Goal: Transaction & Acquisition: Book appointment/travel/reservation

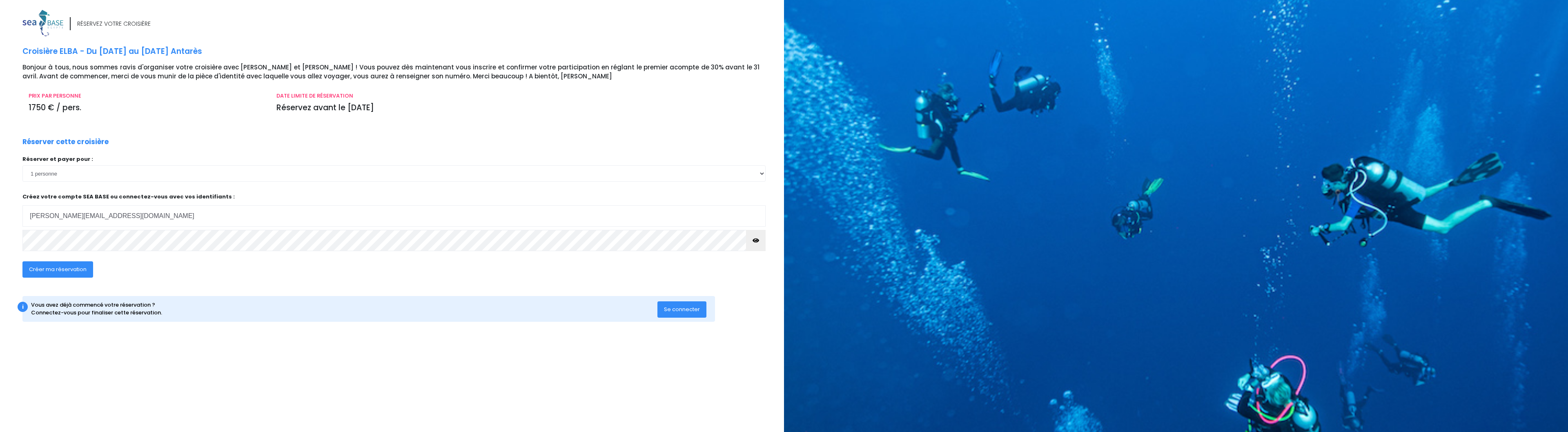
type input "jerome_ke@yahoo.fr"
click at [758, 240] on icon "button" at bounding box center [755, 240] width 7 height 0
click at [81, 267] on span "Créer ma réservation" at bounding box center [58, 269] width 58 height 8
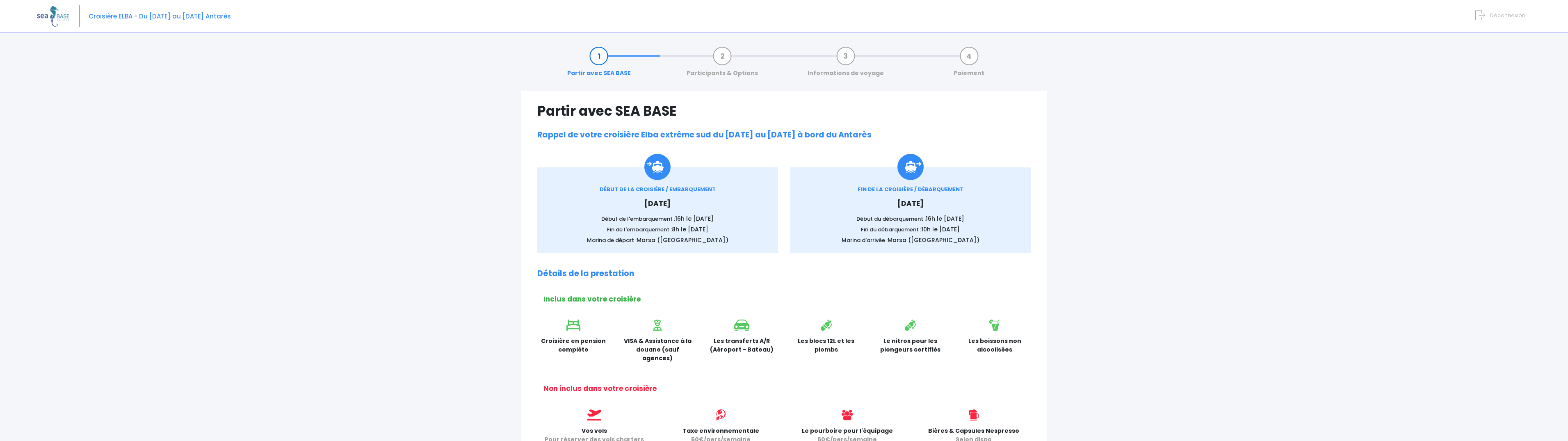
click at [1088, 128] on div "Partir avec SEA BASE Participants & Options Informations de voyage Paiement Par…" at bounding box center [784, 398] width 1494 height 721
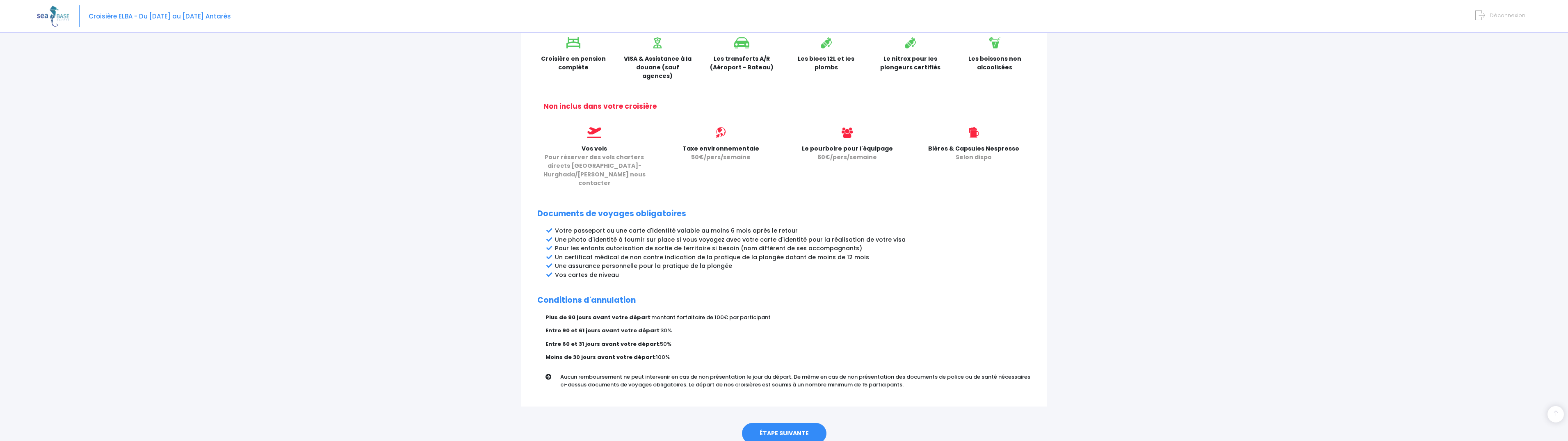
scroll to position [301, 0]
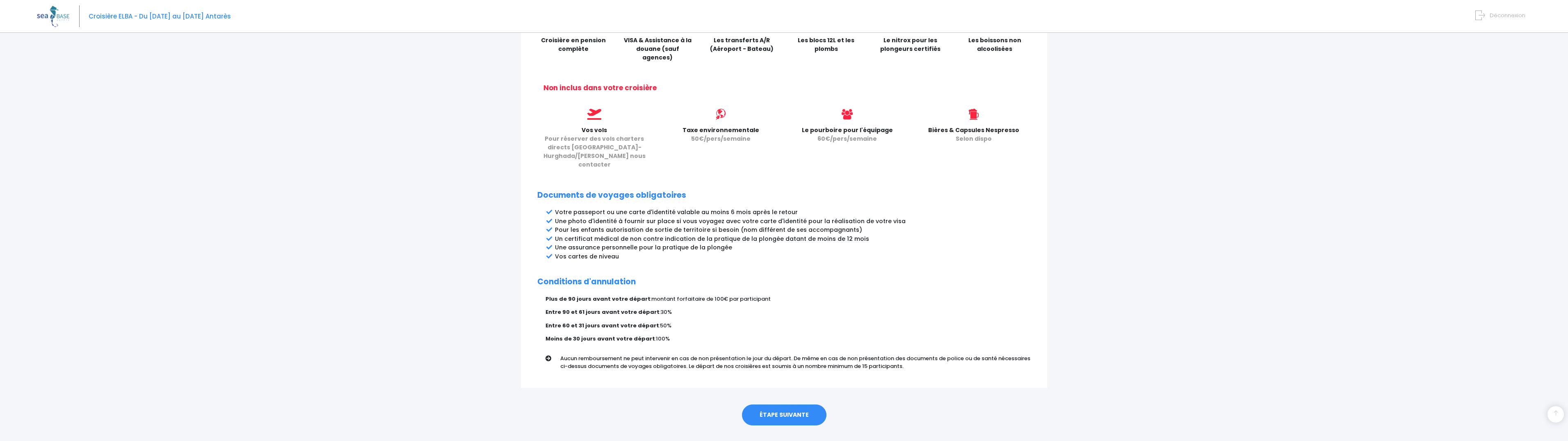
click at [772, 404] on link "ÉTAPE SUIVANTE" at bounding box center [784, 415] width 84 height 21
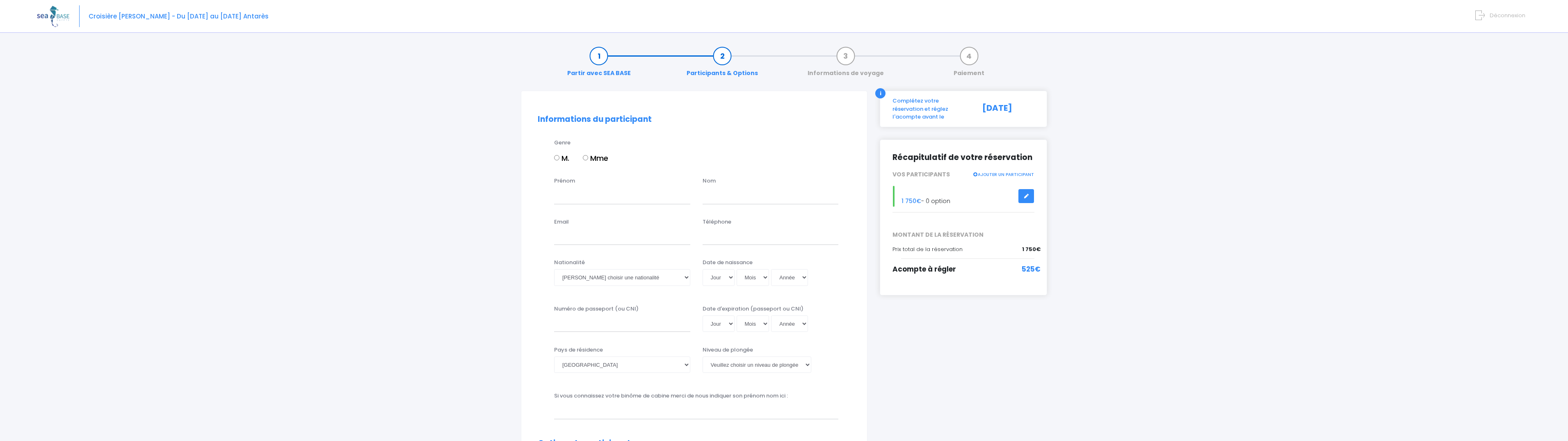
click at [558, 158] on input "M." at bounding box center [556, 158] width 6 height 6
radio input "true"
click at [591, 195] on input "Prénom" at bounding box center [622, 196] width 136 height 17
type input "jerome"
type input "BLIEK"
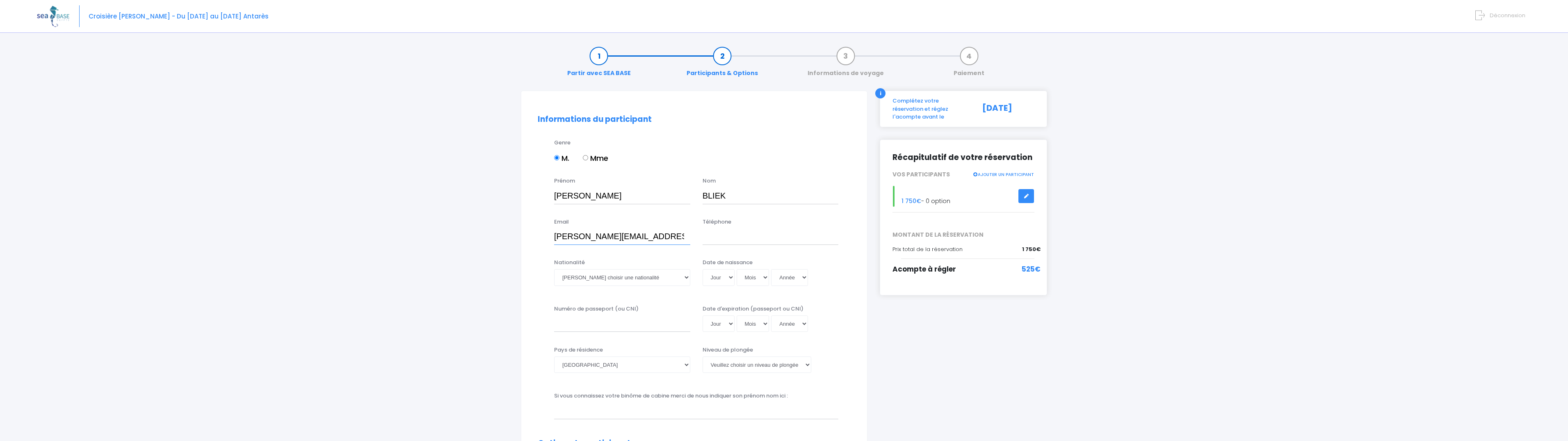
type input "jerome_ke@yahoo.fr"
type input "0625653036"
click at [554, 269] on select "Veuillez choisir une nationalité Afghane Albanaise Algerienne Allemande America…" at bounding box center [622, 277] width 136 height 17
select select "Française"
click option "Française" at bounding box center [0, 0] width 0 height 0
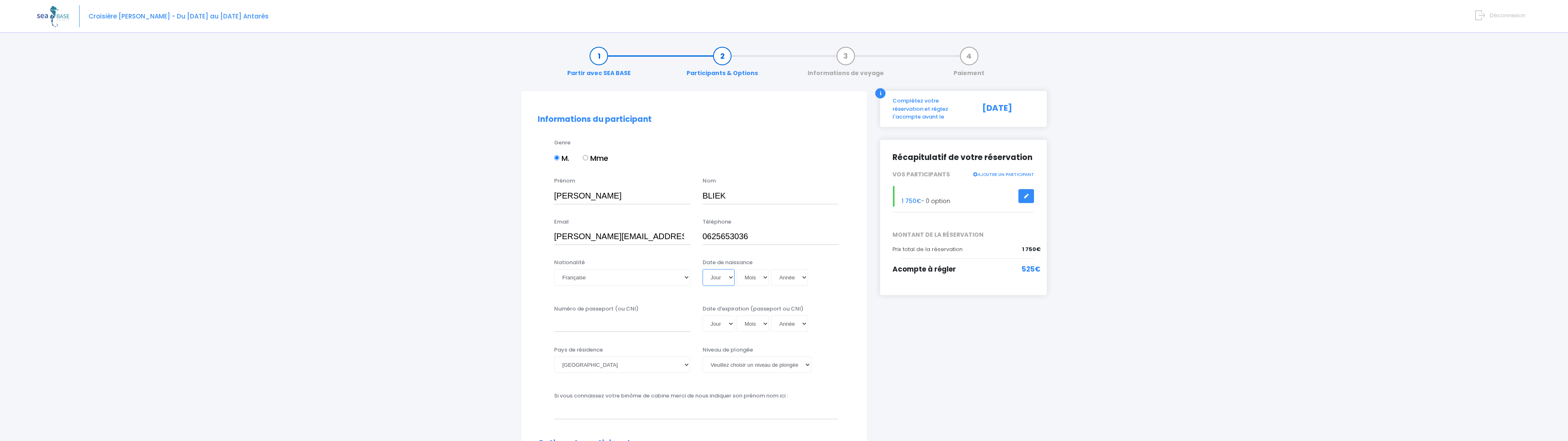
click at [702, 269] on select "Jour 01 02 03 04 05 06 07 08 09 10 11 12 13 14 15 16 17 18 19 20 21 22 23 24 25…" at bounding box center [718, 277] width 32 height 17
select select "12"
click option "12" at bounding box center [0, 0] width 0 height 0
click at [737, 269] on select "Mois 01 02 03 04 05 06 07 08 09 10 11 12" at bounding box center [753, 277] width 33 height 17
select select "01"
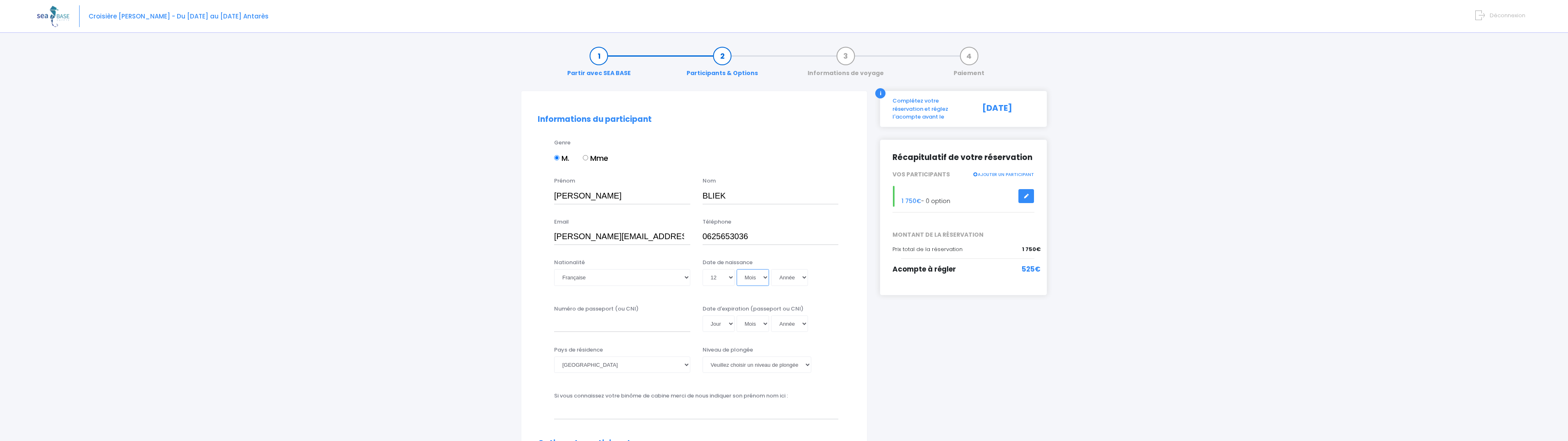
click option "01" at bounding box center [0, 0] width 0 height 0
click at [771, 269] on select "Année 2045 2044 2043 2042 2041 2040 2039 2038 2037 2036 2035 2034 2033 2032 203…" at bounding box center [789, 277] width 37 height 17
select select "1968"
click option "1968" at bounding box center [0, 0] width 0 height 0
type input "1968-01-12"
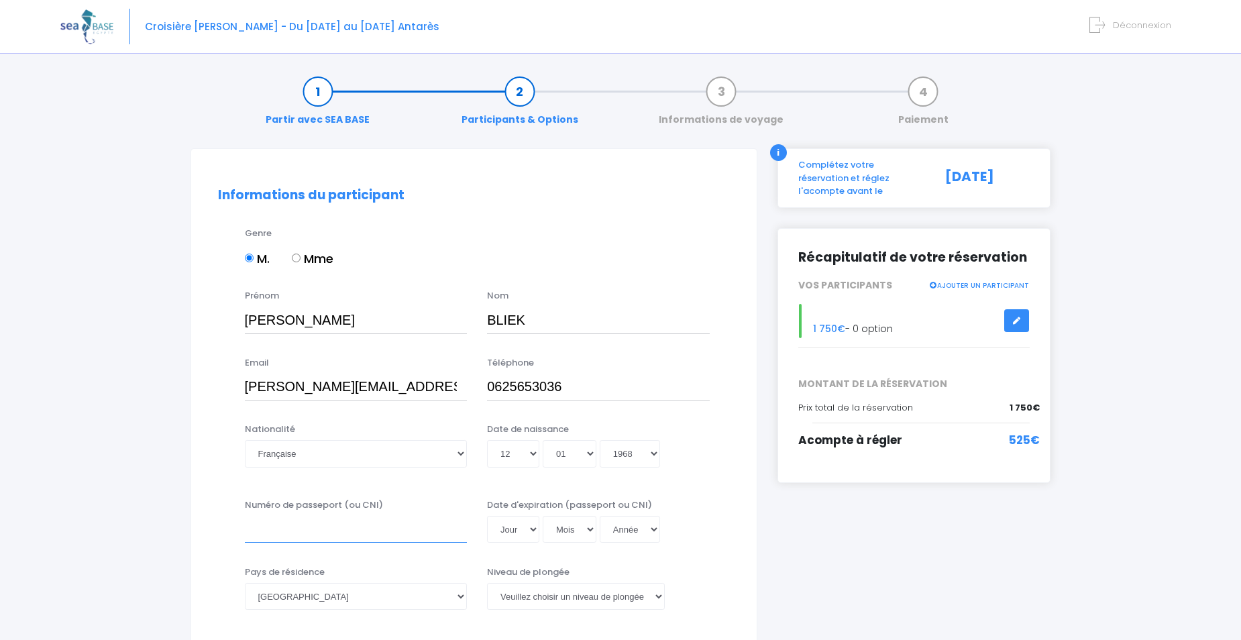
click at [323, 517] on input "Numéro de passeport (ou CNI)" at bounding box center [356, 529] width 223 height 27
type input "25AK39972"
click at [487, 516] on select "Jour 01 02 03 04 05 06 07 08 09 10 11 12 13 14 15 16 17 18 19 20 21 22 23 24 25…" at bounding box center [513, 529] width 52 height 27
select select "24"
click option "24" at bounding box center [0, 0] width 0 height 0
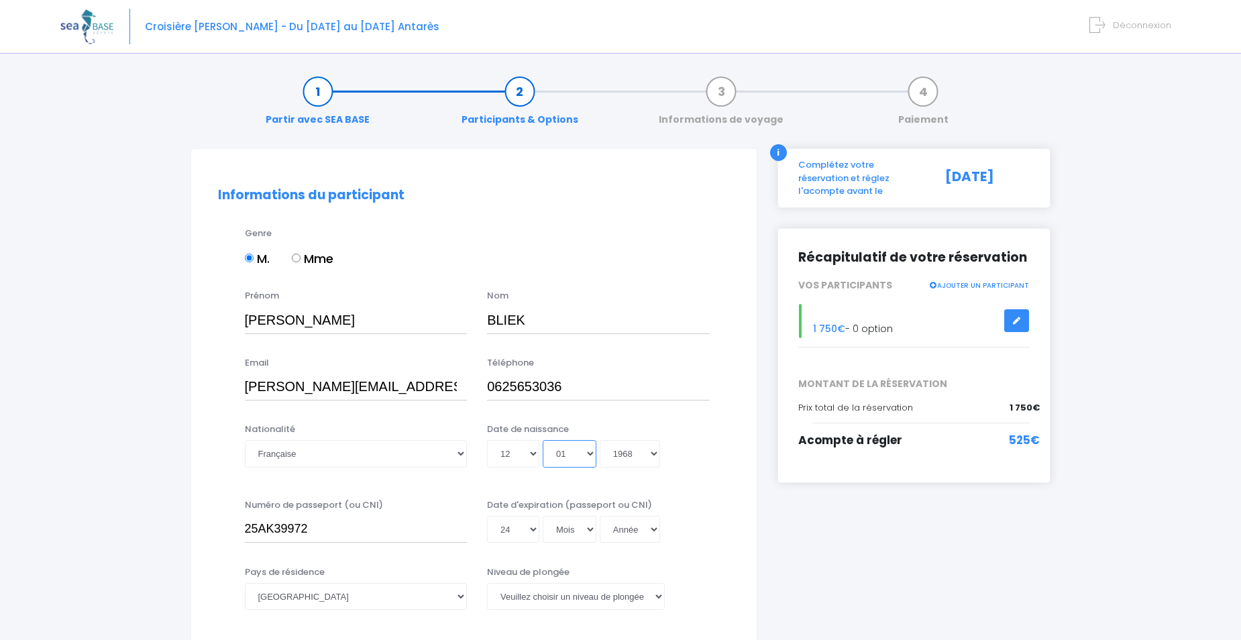
click at [543, 440] on select "Mois 01 02 03 04 05 06 07 08 09 10 11 12" at bounding box center [570, 453] width 54 height 27
click at [590, 454] on select "Mois 01 02 03 04 05 06 07 08 09 10 11 12" at bounding box center [570, 453] width 54 height 27
click at [543, 516] on select "Mois 01 02 03 04 05 06 07 08 09 10 11 12" at bounding box center [570, 529] width 54 height 27
select select "02"
click option "02" at bounding box center [0, 0] width 0 height 0
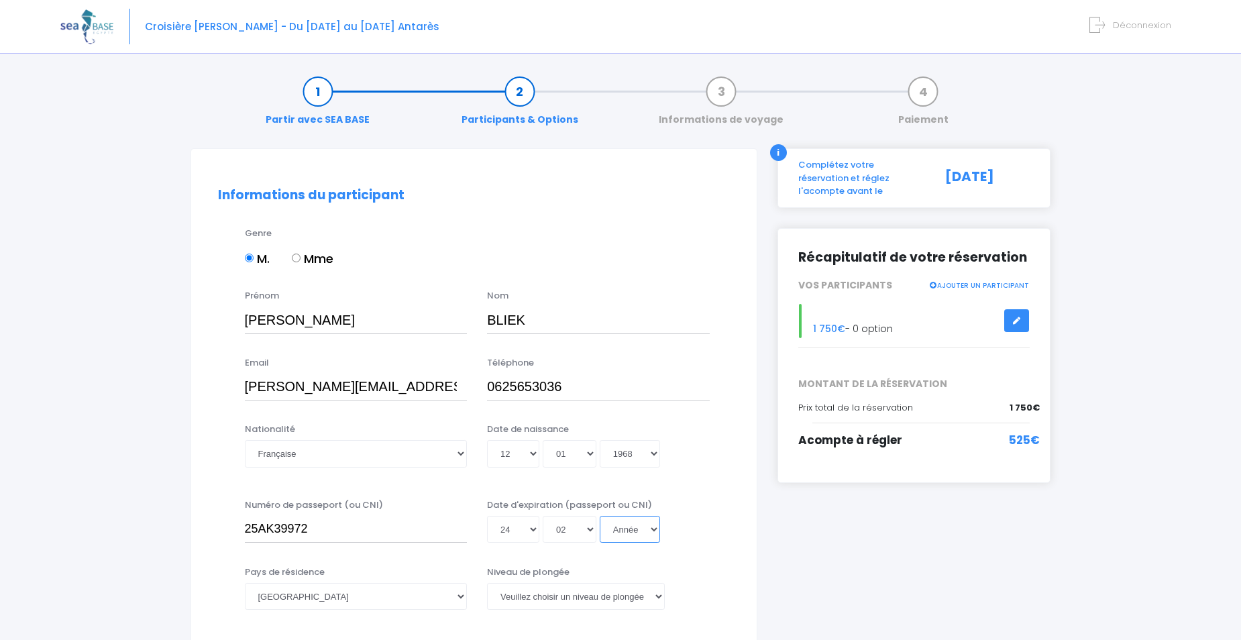
click at [600, 516] on select "Année 2045 2044 2043 2042 2041 2040 2039 2038 2037 2036 2035 2034 2033 2032 203…" at bounding box center [630, 529] width 60 height 27
select select "2035"
click option "2035" at bounding box center [0, 0] width 0 height 0
type input "2035-02-24"
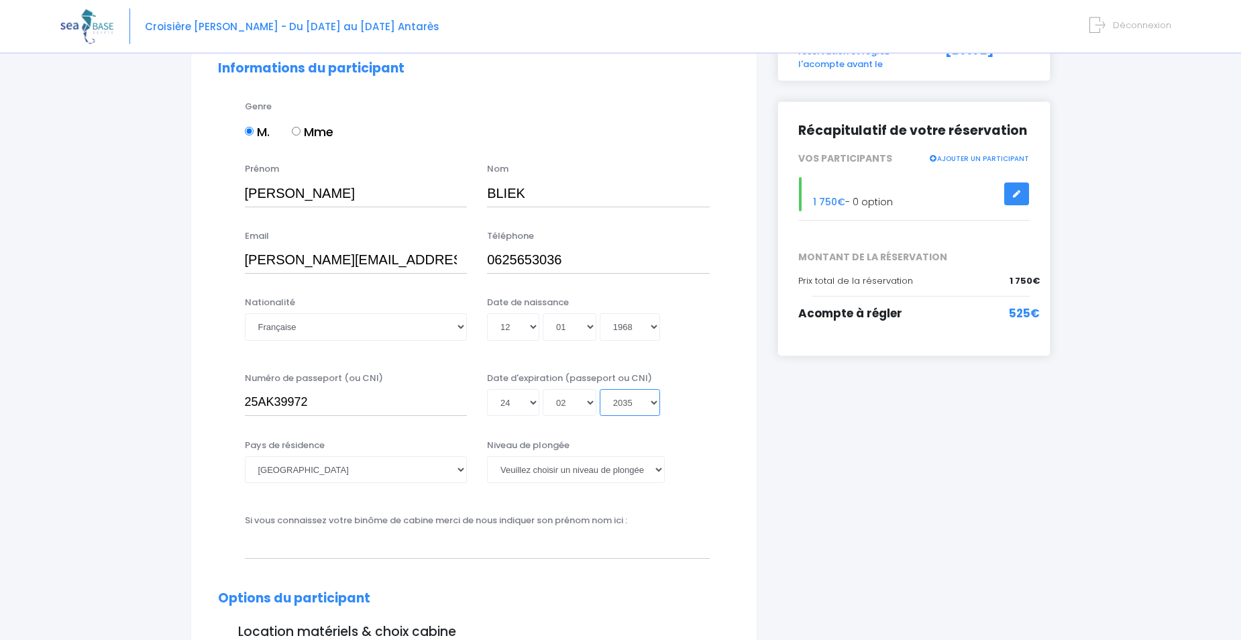
scroll to position [137, 0]
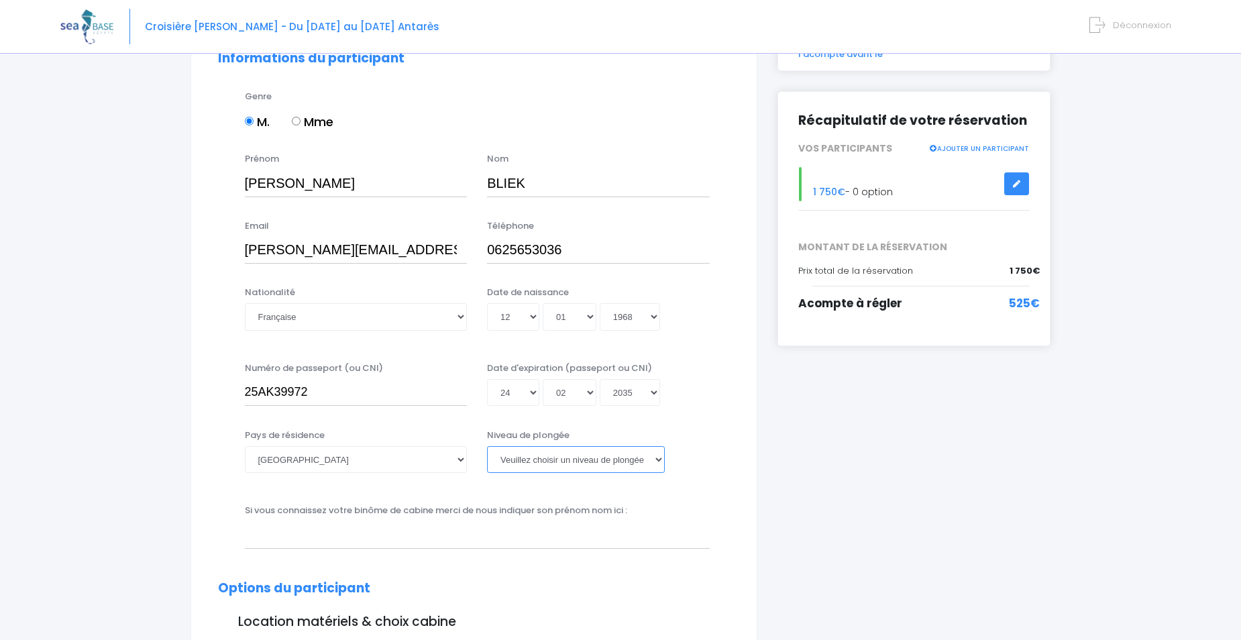
click at [487, 446] on select "Veuillez choisir un niveau de plongée Non plongeur Junior OW diver Adventure OW…" at bounding box center [576, 459] width 178 height 27
select select "N3"
click option "N3" at bounding box center [0, 0] width 0 height 0
click at [487, 446] on select "Veuillez choisir un niveau de plongée Non plongeur Junior OW diver Adventure OW…" at bounding box center [576, 459] width 178 height 27
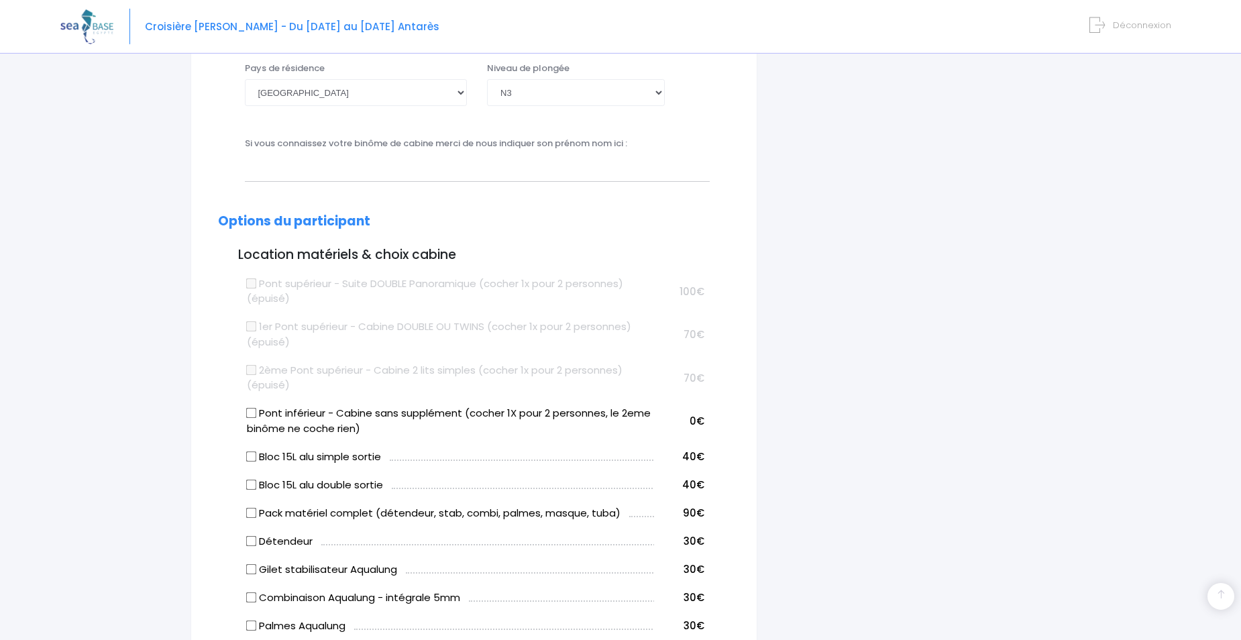
scroll to position [547, 0]
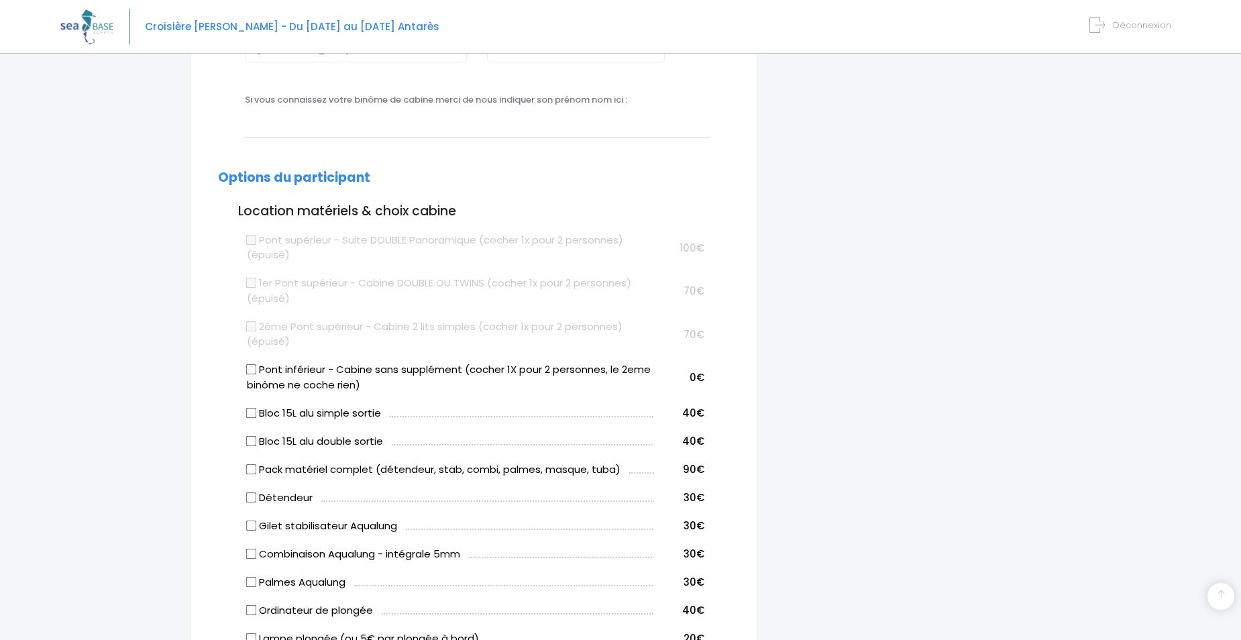
click at [247, 374] on input "Pont inférieur - Cabine sans supplément (cocher 1X pour 2 personnes, le 2eme bi…" at bounding box center [251, 369] width 11 height 11
checkbox input "true"
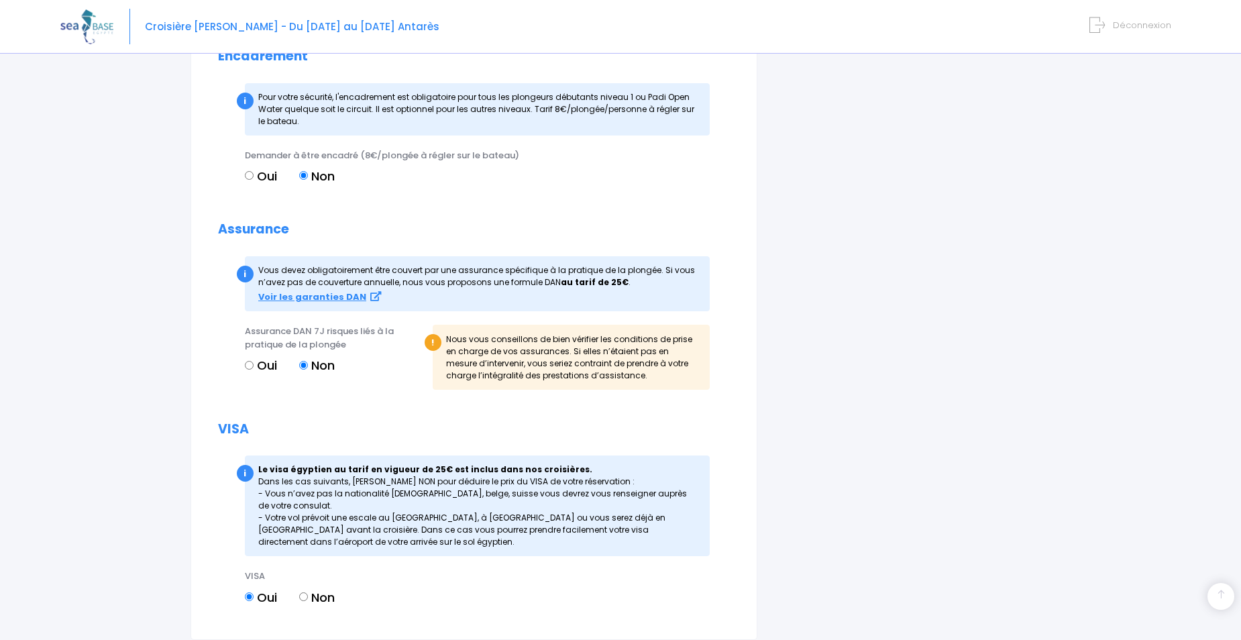
scroll to position [1417, 0]
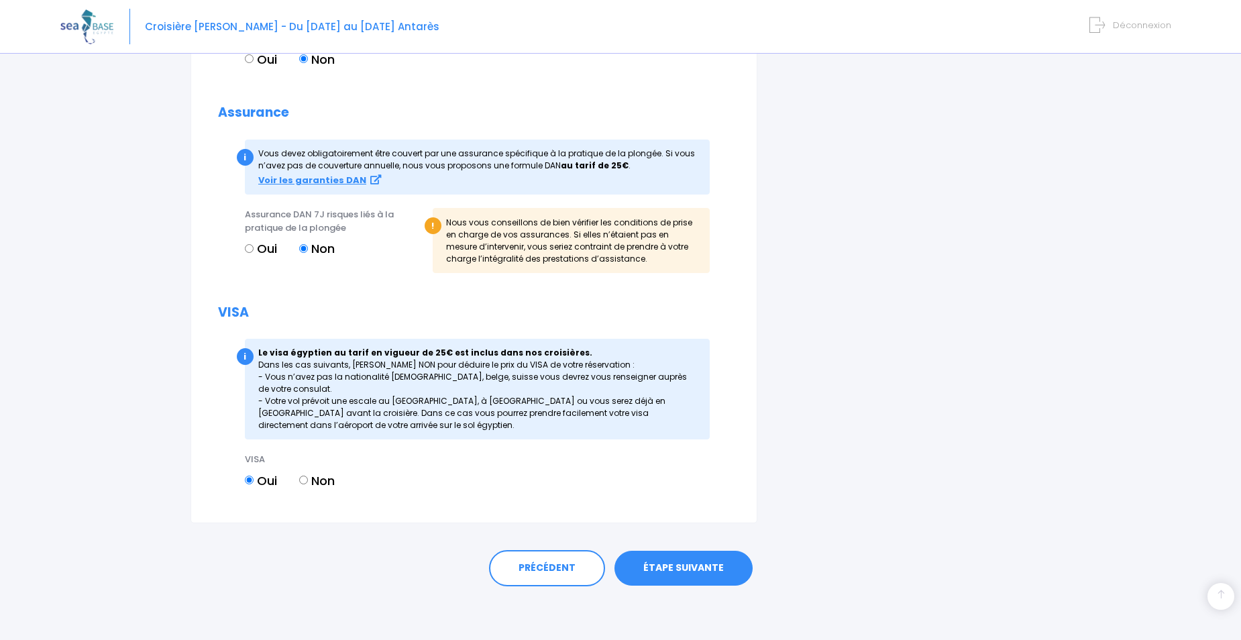
click at [694, 568] on link "ÉTAPE SUIVANTE" at bounding box center [683, 568] width 138 height 35
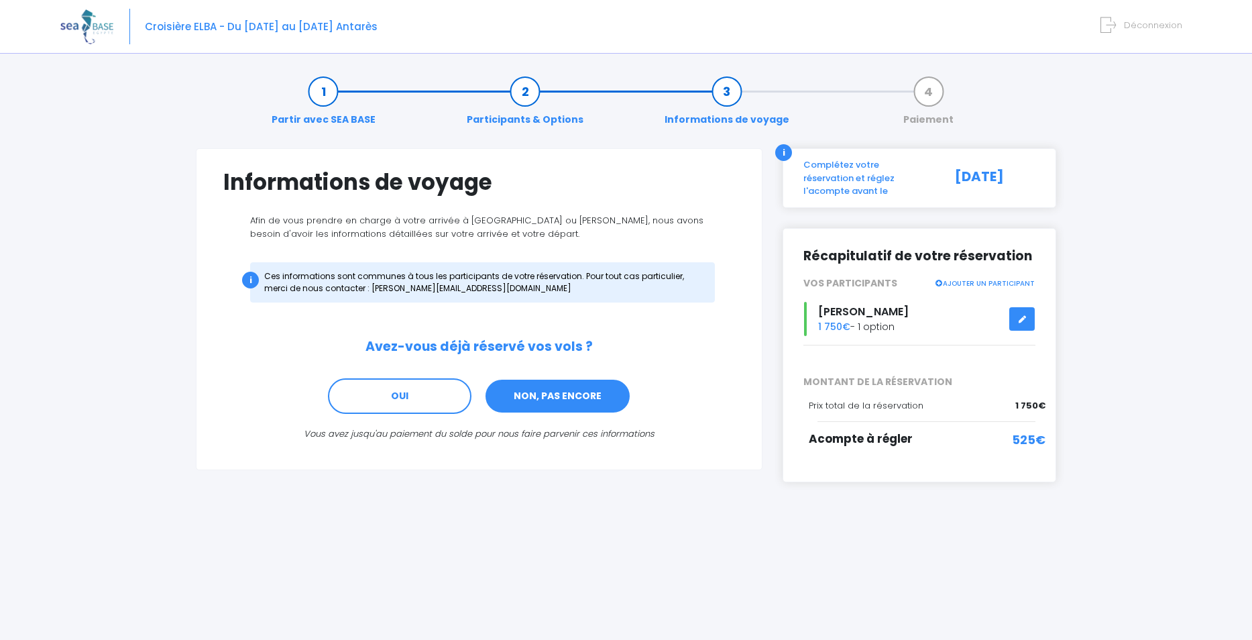
click at [558, 396] on link "NON, PAS ENCORE" at bounding box center [557, 396] width 147 height 36
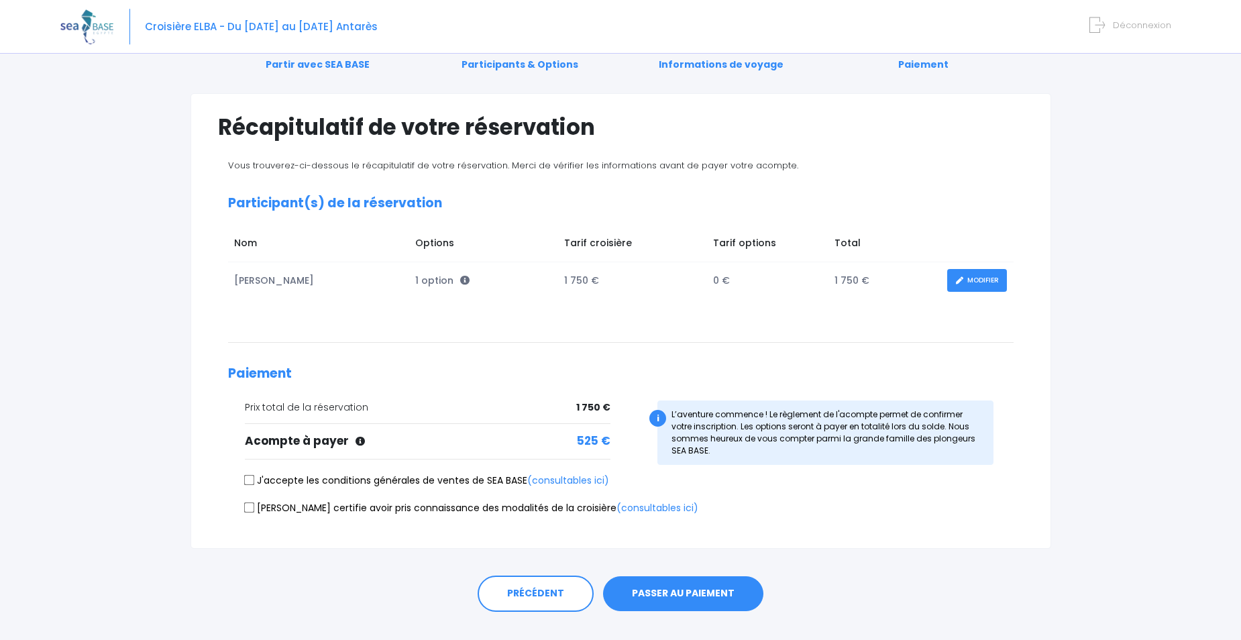
scroll to position [81, 0]
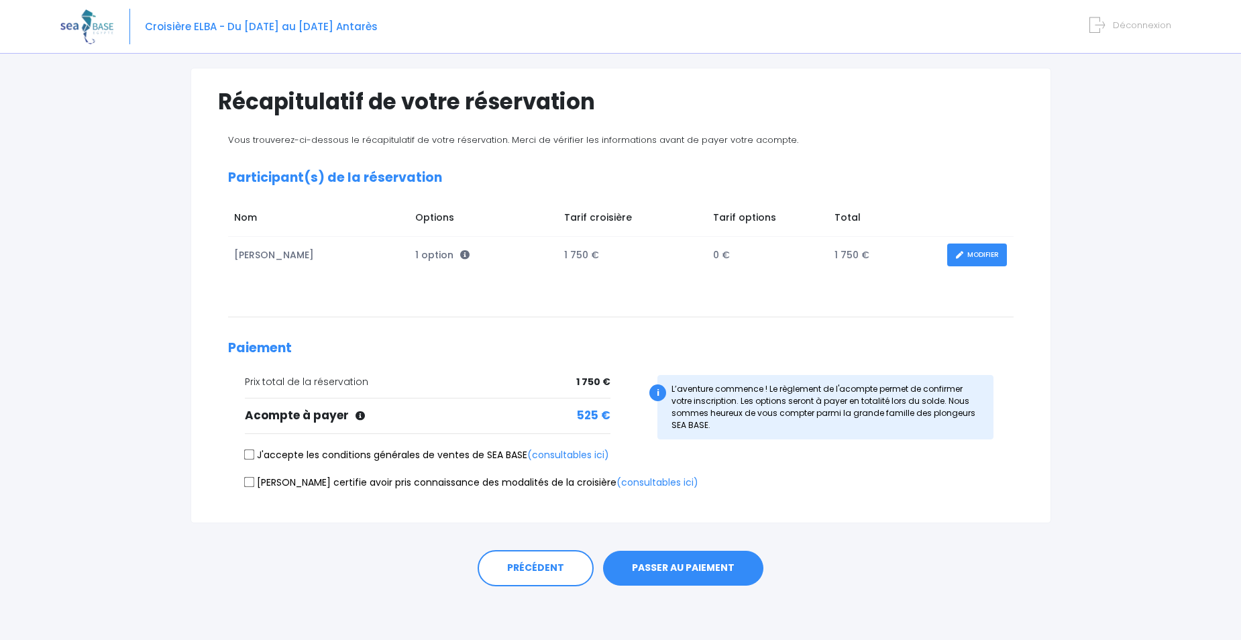
click at [248, 457] on input "J'accepte les conditions générales de ventes de SEA BASE (consultables ici)" at bounding box center [249, 454] width 11 height 11
checkbox input "true"
click at [616, 484] on link "(consultables ici)" at bounding box center [657, 482] width 82 height 13
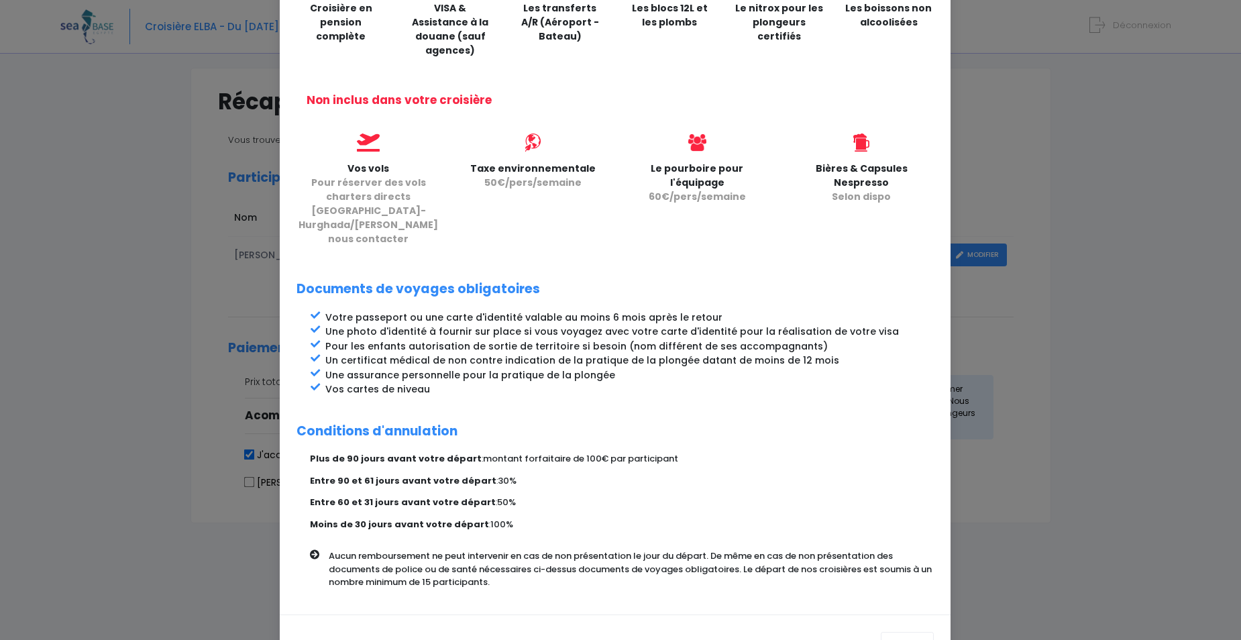
scroll to position [447, 0]
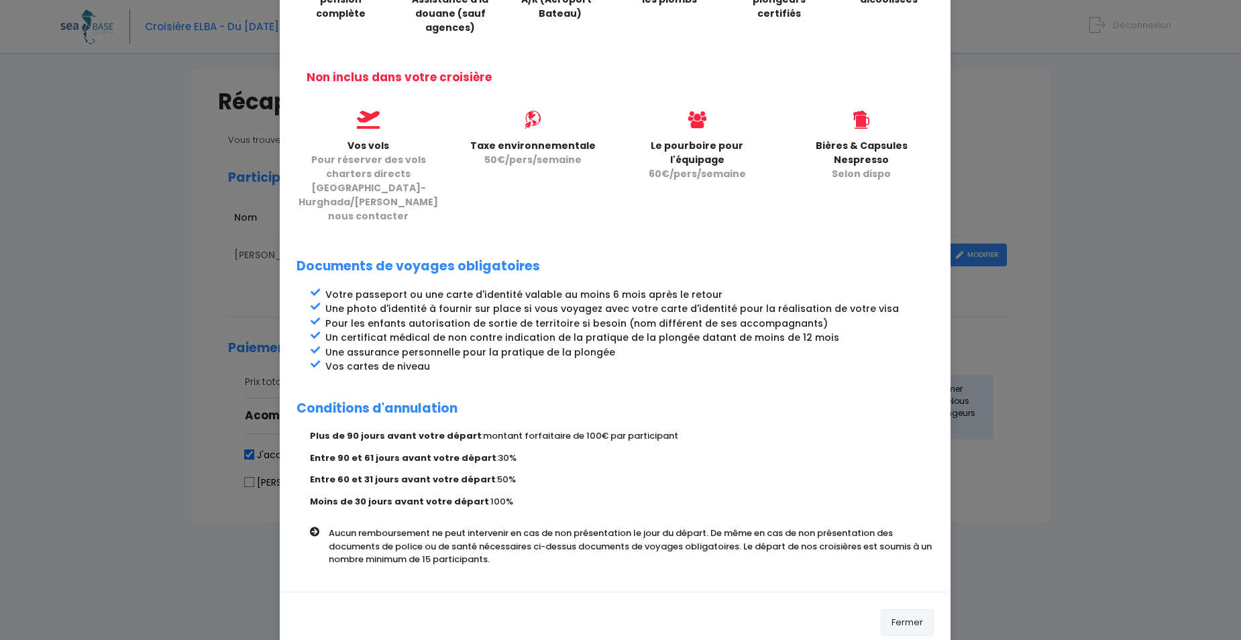
click at [894, 609] on button "Fermer" at bounding box center [907, 622] width 53 height 27
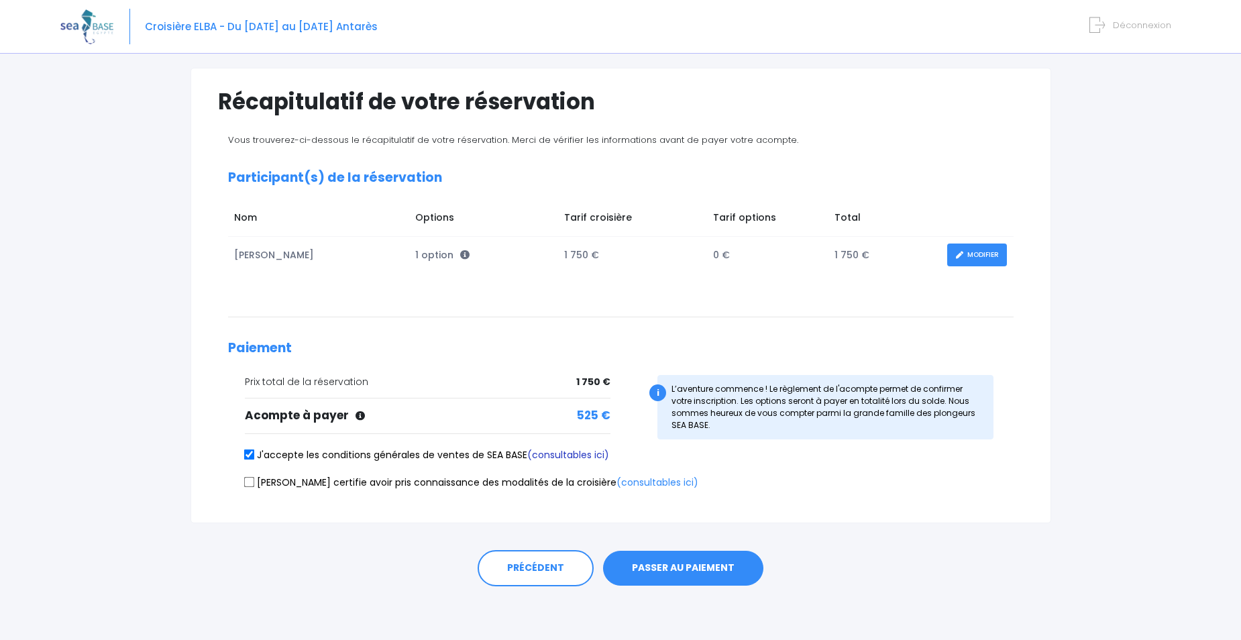
click at [566, 455] on link "(consultables ici)" at bounding box center [568, 454] width 82 height 13
click at [248, 483] on input "Je certifie avoir pris connaissance des modalités de la croisière (consultables…" at bounding box center [249, 481] width 11 height 11
checkbox input "true"
click at [703, 568] on button "PASSER AU PAIEMENT" at bounding box center [683, 568] width 160 height 35
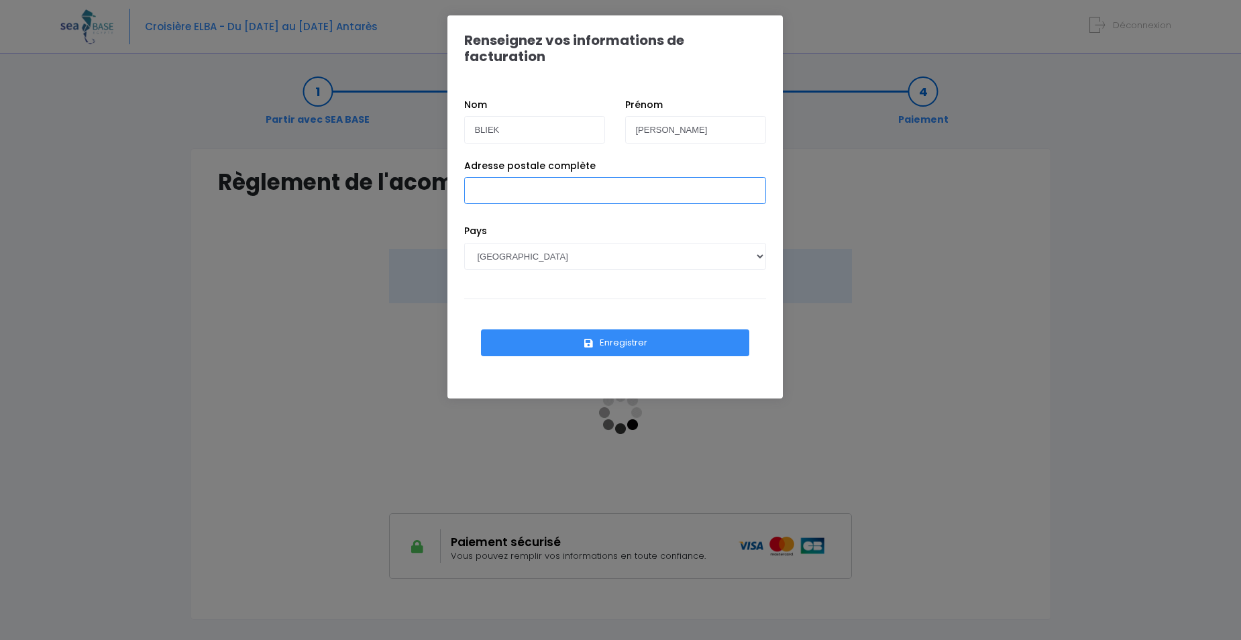
drag, startPoint x: 493, startPoint y: 174, endPoint x: 517, endPoint y: 164, distance: 25.9
click at [493, 177] on input "Adresse postale complète" at bounding box center [615, 190] width 302 height 27
type input "8, rue Albert Bayet (Esc. 24 Bât. C) - 75013 Paris"
click at [614, 329] on button "Enregistrer" at bounding box center [615, 342] width 268 height 27
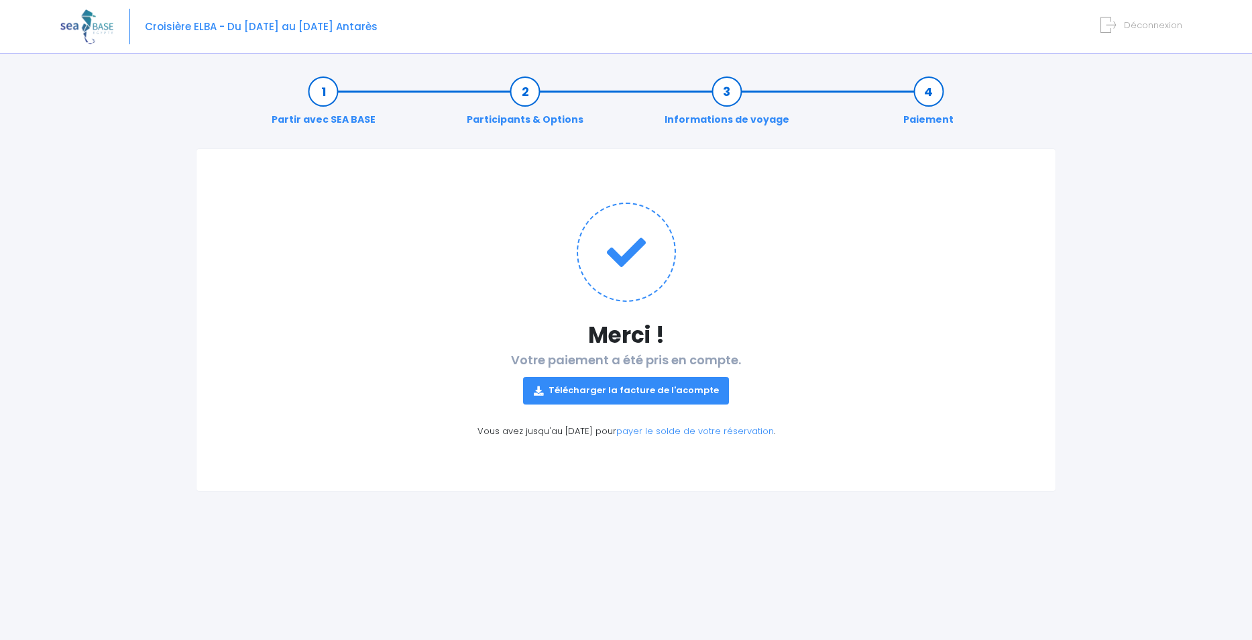
click at [640, 391] on link "Télécharger la facture de l'acompte" at bounding box center [626, 390] width 207 height 27
